Goal: Task Accomplishment & Management: Use online tool/utility

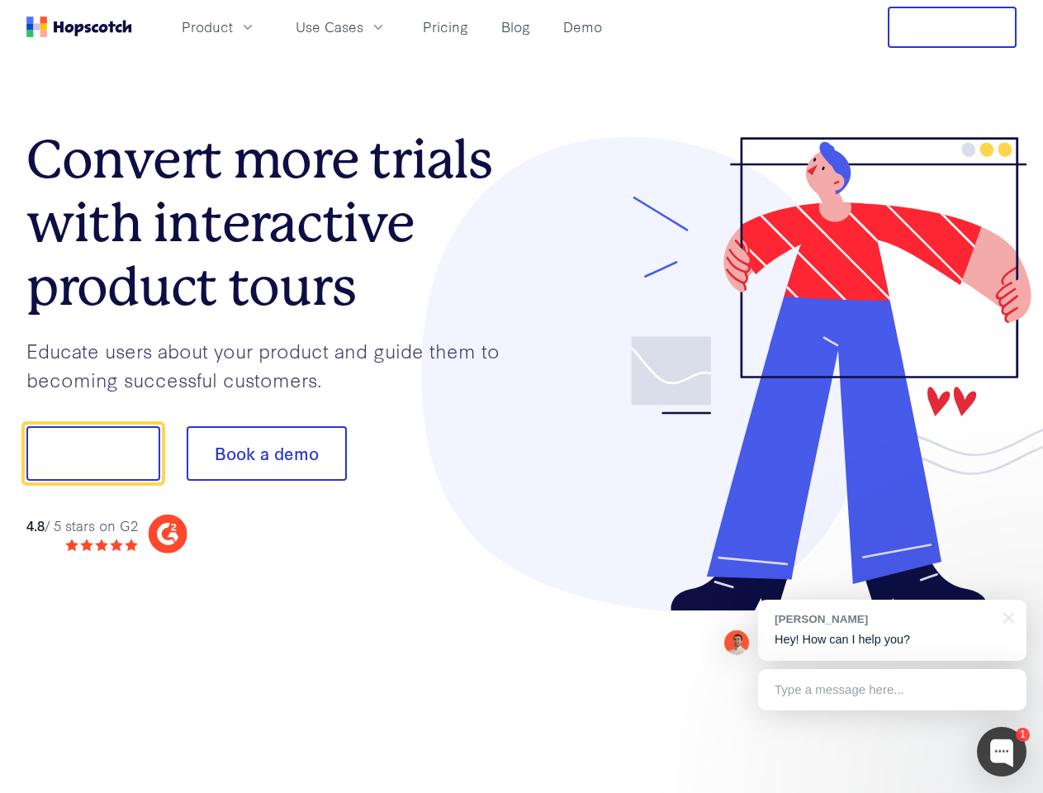
click at [522, 397] on div at bounding box center [770, 374] width 496 height 475
click at [233, 26] on span "Product" at bounding box center [207, 27] width 51 height 21
click at [364, 26] on span "Use Cases" at bounding box center [330, 27] width 68 height 21
click at [953, 27] on button "Free Trial" at bounding box center [952, 27] width 129 height 41
click at [93, 454] on button "Show me!" at bounding box center [93, 453] width 134 height 55
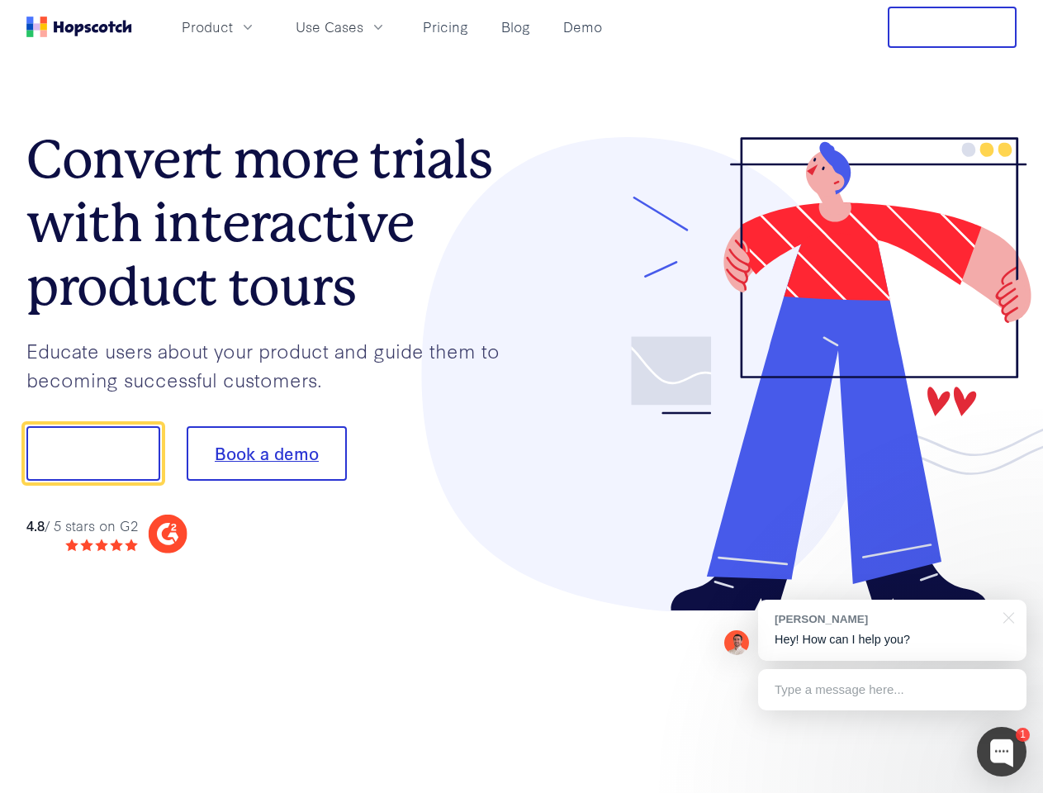
click at [266, 454] on button "Book a demo" at bounding box center [267, 453] width 160 height 55
click at [1002, 752] on div at bounding box center [1002, 752] width 50 height 50
click at [892, 630] on div "[PERSON_NAME] Hey! How can I help you?" at bounding box center [892, 630] width 269 height 61
click at [1006, 616] on div at bounding box center [872, 562] width 310 height 330
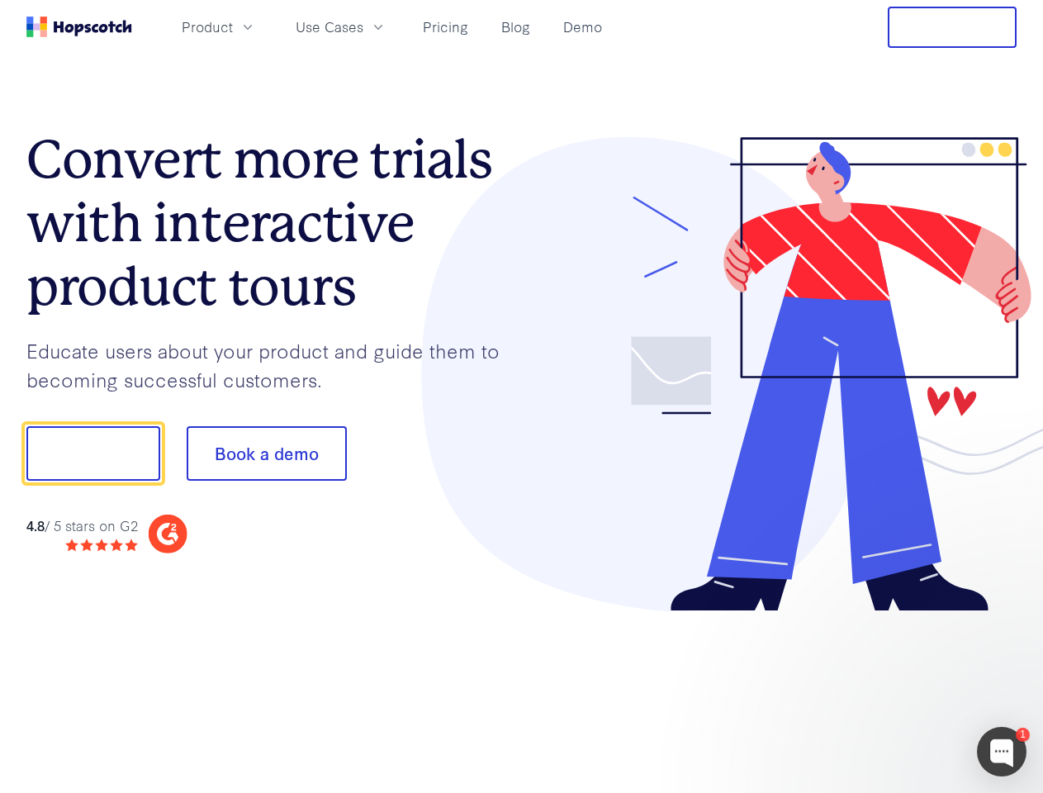
click at [892, 690] on div at bounding box center [872, 562] width 310 height 330
